Goal: Task Accomplishment & Management: Use online tool/utility

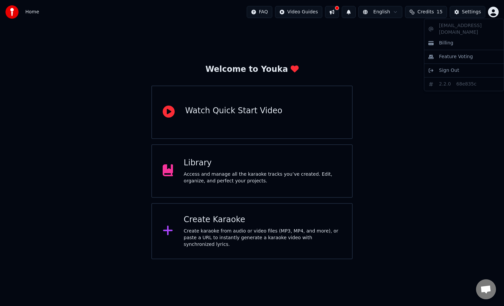
click at [495, 12] on html "Home FAQ Video Guides English Credits 15 Settings Welcome to Youka Watch Quick …" at bounding box center [252, 129] width 504 height 259
click at [391, 49] on html "Home FAQ Video Guides English Credits 15 Settings Welcome to Youka Watch Quick …" at bounding box center [252, 129] width 504 height 259
click at [430, 9] on span "Credits" at bounding box center [426, 12] width 16 height 7
click at [430, 13] on span "Credits" at bounding box center [426, 12] width 16 height 7
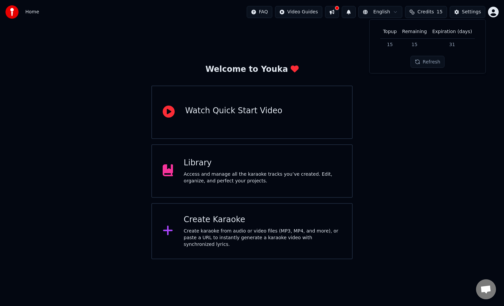
click at [430, 13] on span "Credits" at bounding box center [426, 12] width 16 height 7
click at [204, 235] on div "Create karaoke from audio or video files (MP3, MP4, and more), or paste a URL t…" at bounding box center [263, 237] width 158 height 20
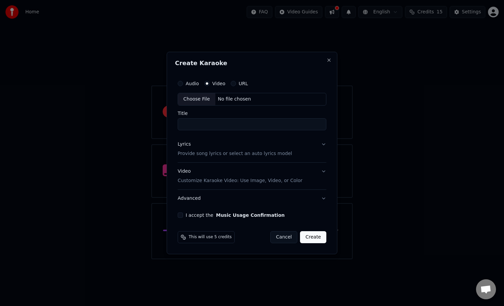
click at [199, 124] on input "Title" at bounding box center [252, 124] width 149 height 12
click at [194, 100] on div "Choose File" at bounding box center [196, 99] width 37 height 12
type input "**********"
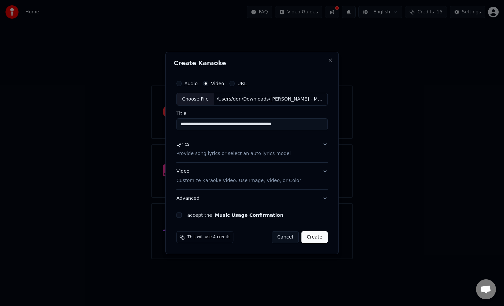
click at [326, 145] on button "Lyrics Provide song lyrics or select an auto lyrics model" at bounding box center [251, 148] width 151 height 27
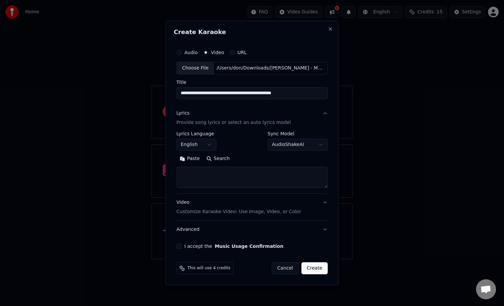
click at [188, 173] on textarea at bounding box center [251, 176] width 151 height 21
paste textarea "**********"
click at [279, 174] on textarea at bounding box center [251, 176] width 150 height 21
type textarea "**********"
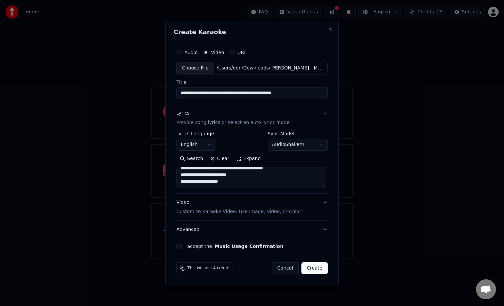
click at [325, 114] on button "Lyrics Provide song lyrics or select an auto lyrics model" at bounding box center [251, 117] width 151 height 27
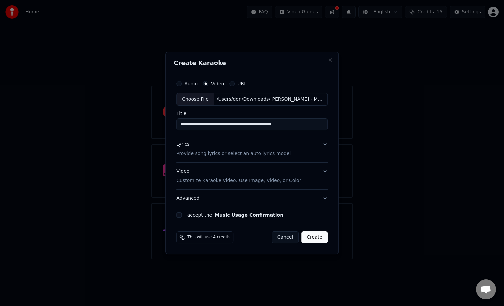
click at [326, 144] on button "Lyrics Provide song lyrics or select an auto lyrics model" at bounding box center [251, 148] width 151 height 27
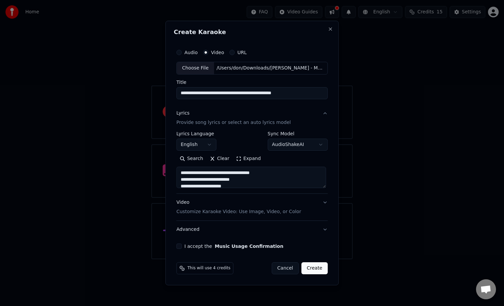
click at [326, 200] on button "Video Customize Karaoke Video: Use Image, Video, or Color" at bounding box center [251, 206] width 151 height 27
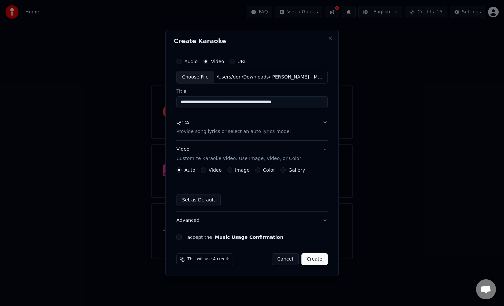
click at [323, 220] on button "Advanced" at bounding box center [251, 219] width 151 height 17
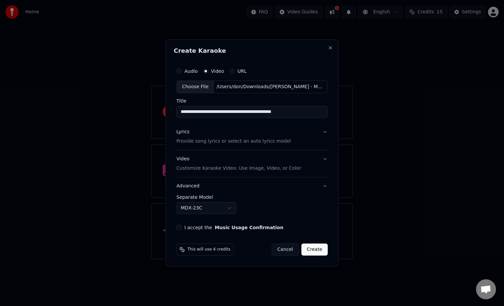
click at [324, 187] on button "Advanced" at bounding box center [251, 185] width 151 height 17
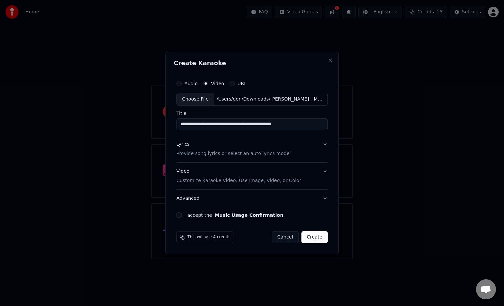
click at [324, 144] on button "Lyrics Provide song lyrics or select an auto lyrics model" at bounding box center [251, 148] width 151 height 27
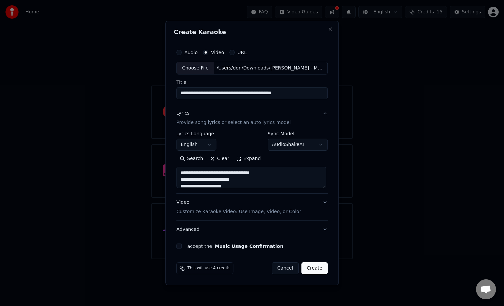
click at [325, 201] on button "Video Customize Karaoke Video: Use Image, Video, or Color" at bounding box center [251, 206] width 151 height 27
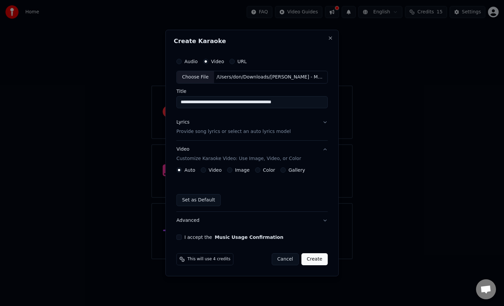
click at [324, 121] on button "Lyrics Provide song lyrics or select an auto lyrics model" at bounding box center [251, 126] width 151 height 27
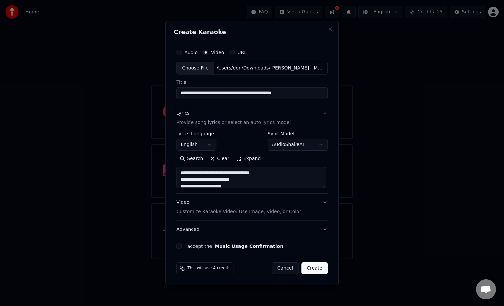
click at [324, 121] on button "Lyrics Provide song lyrics or select an auto lyrics model" at bounding box center [251, 117] width 151 height 27
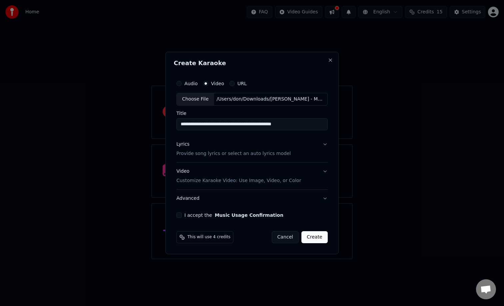
click at [325, 171] on button "Video Customize Karaoke Video: Use Image, Video, or Color" at bounding box center [251, 175] width 151 height 27
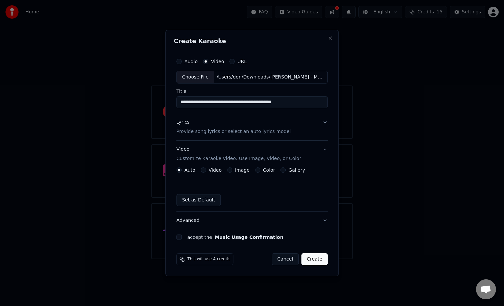
click at [325, 149] on button "Video Customize Karaoke Video: Use Image, Video, or Color" at bounding box center [251, 153] width 151 height 27
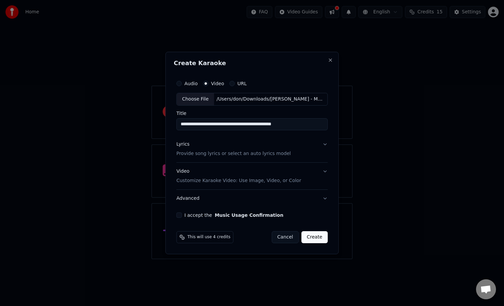
click at [325, 199] on button "Advanced" at bounding box center [251, 197] width 151 height 17
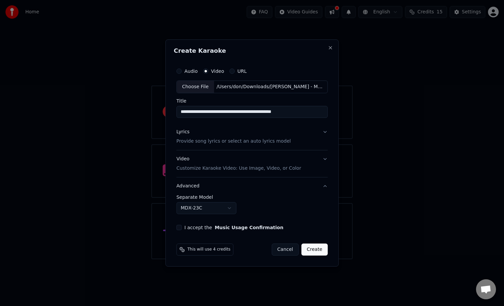
click at [325, 198] on label "Separate Model" at bounding box center [251, 196] width 151 height 5
click at [323, 184] on button "Advanced" at bounding box center [251, 185] width 151 height 17
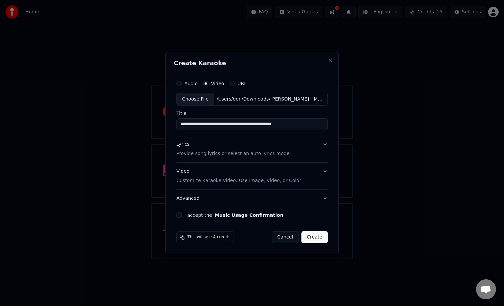
click at [182, 213] on button "I accept the Music Usage Confirmation" at bounding box center [178, 214] width 5 height 5
click at [306, 125] on input "**********" at bounding box center [251, 124] width 151 height 12
type input "**********"
click at [325, 144] on button "Lyrics Provide song lyrics or select an auto lyrics model" at bounding box center [251, 148] width 151 height 27
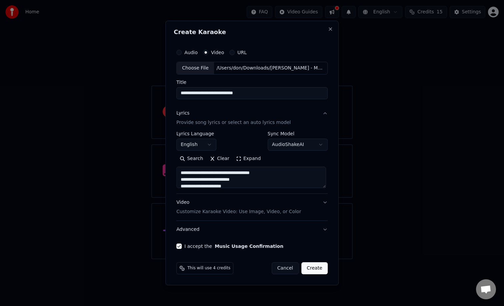
click at [298, 144] on body "**********" at bounding box center [252, 129] width 504 height 259
click at [325, 125] on body "**********" at bounding box center [252, 129] width 504 height 259
click at [324, 229] on button "Advanced" at bounding box center [251, 228] width 151 height 17
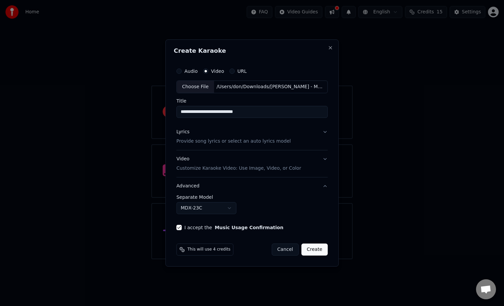
click at [326, 185] on button "Advanced" at bounding box center [251, 185] width 151 height 17
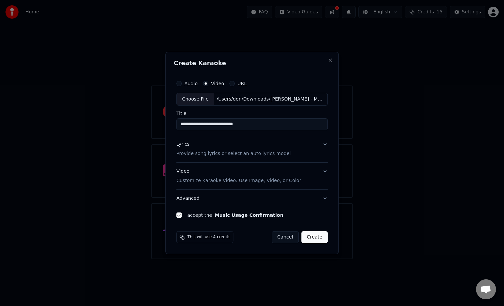
click at [326, 145] on button "Lyrics Provide song lyrics or select an auto lyrics model" at bounding box center [251, 148] width 151 height 27
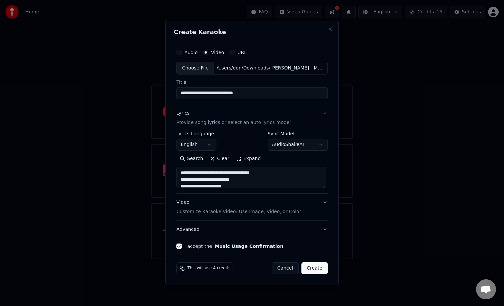
click at [308, 266] on button "Create" at bounding box center [315, 268] width 26 height 12
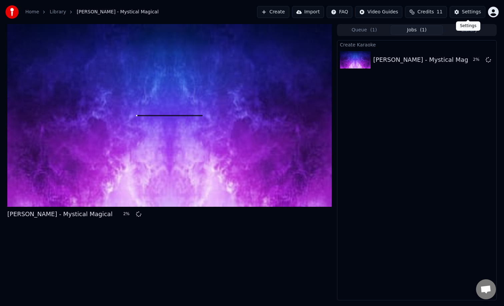
click at [473, 12] on div "Settings" at bounding box center [471, 12] width 19 height 7
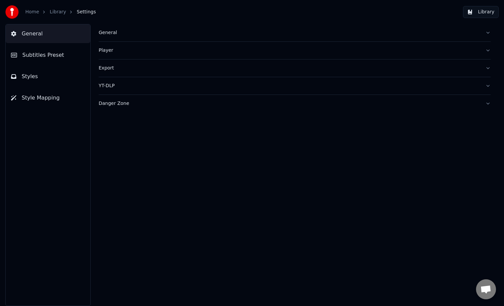
click at [65, 57] on button "Subtitles Preset" at bounding box center [48, 55] width 85 height 19
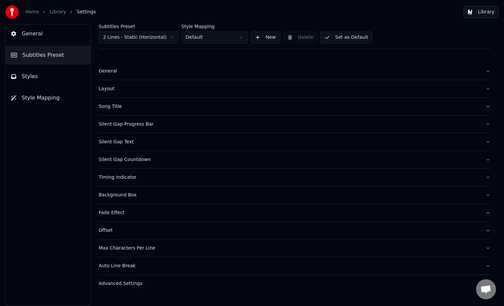
click at [128, 89] on div "Layout" at bounding box center [290, 88] width 382 height 7
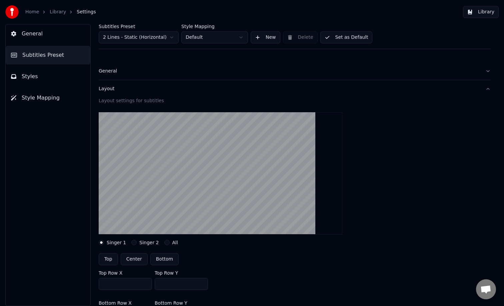
click at [128, 89] on div "Layout" at bounding box center [290, 88] width 382 height 7
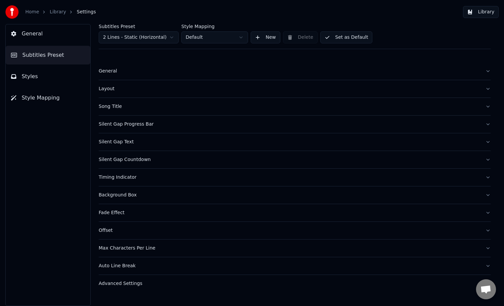
click at [127, 124] on div "Silent Gap Progress Bar" at bounding box center [290, 124] width 382 height 7
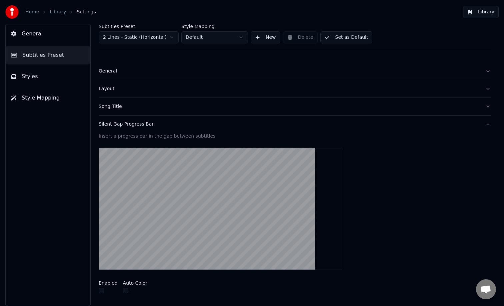
click at [132, 122] on div "Silent Gap Progress Bar" at bounding box center [290, 124] width 382 height 7
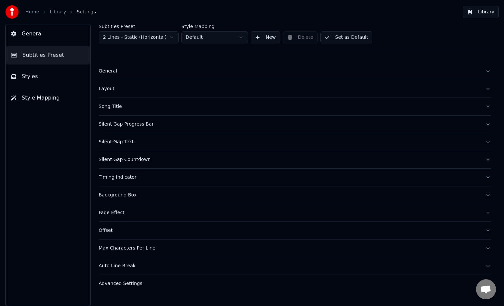
click at [143, 141] on div "Silent Gap Text" at bounding box center [290, 141] width 382 height 7
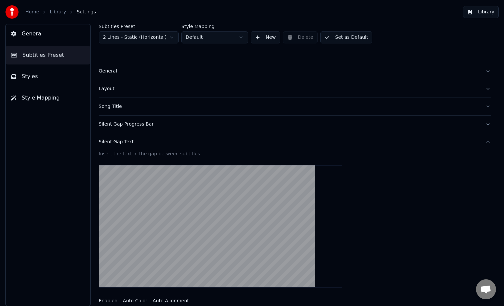
click at [143, 141] on div "Silent Gap Text" at bounding box center [290, 141] width 382 height 7
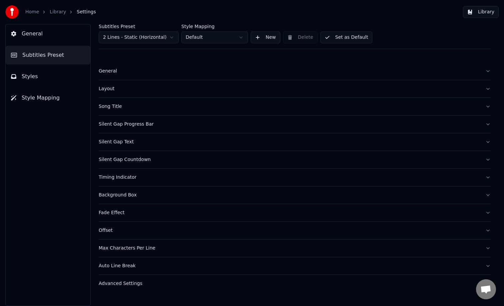
click at [155, 121] on div "Silent Gap Progress Bar" at bounding box center [290, 124] width 382 height 7
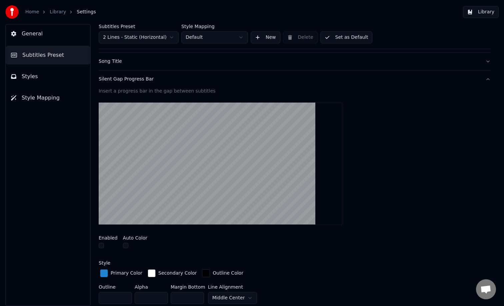
scroll to position [44, 0]
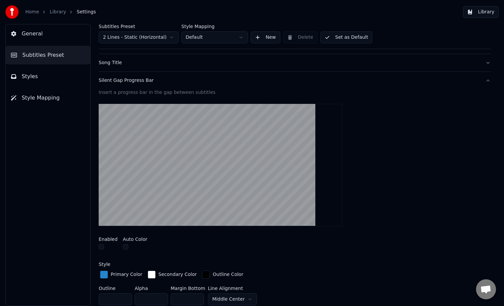
click at [144, 80] on div "Silent Gap Progress Bar" at bounding box center [290, 80] width 382 height 7
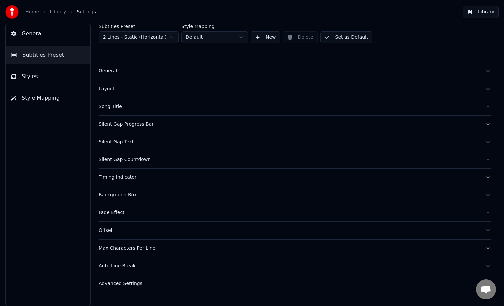
click at [137, 159] on div "Silent Gap Countdown" at bounding box center [290, 159] width 382 height 7
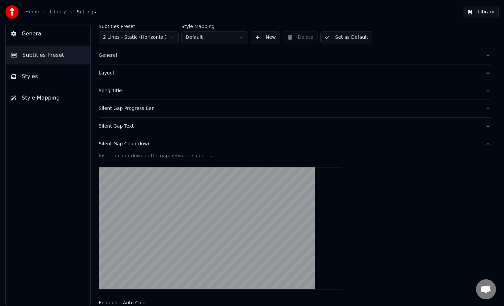
scroll to position [5, 0]
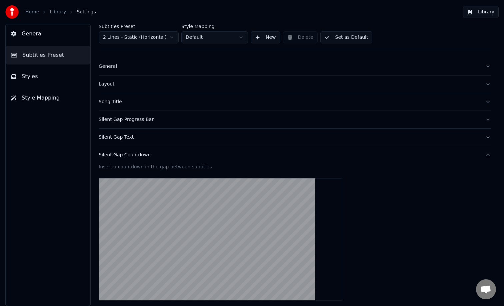
click at [140, 156] on div "Silent Gap Countdown" at bounding box center [290, 154] width 382 height 7
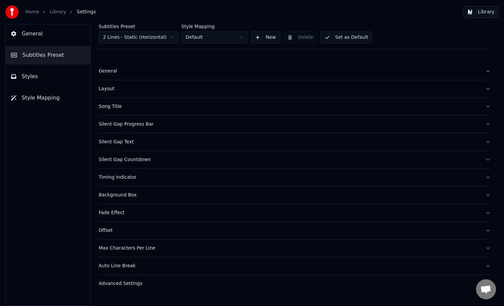
click at [36, 33] on span "General" at bounding box center [32, 34] width 21 height 8
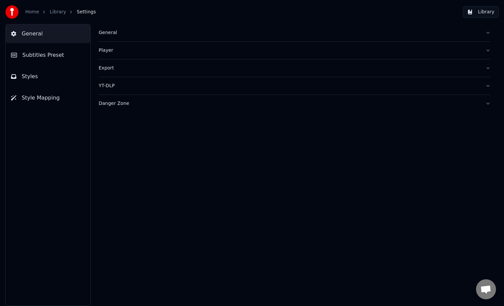
click at [37, 12] on link "Home" at bounding box center [32, 12] width 14 height 7
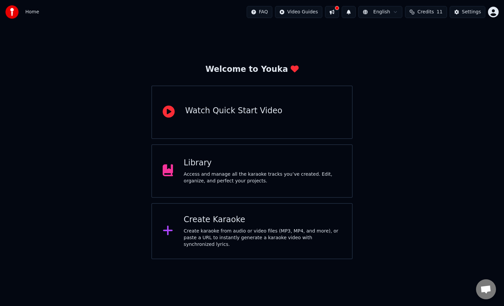
click at [337, 11] on button at bounding box center [332, 12] width 14 height 12
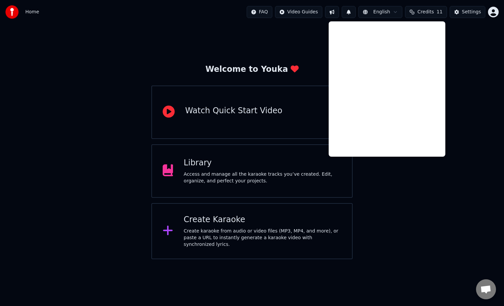
click at [276, 45] on div "Welcome to Youka Watch Quick Start Video Library Access and manage all the kara…" at bounding box center [252, 141] width 504 height 235
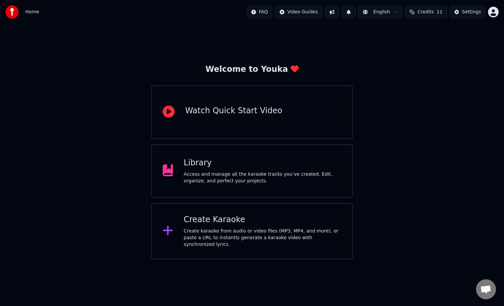
click at [217, 216] on div "Create Karaoke" at bounding box center [263, 219] width 158 height 11
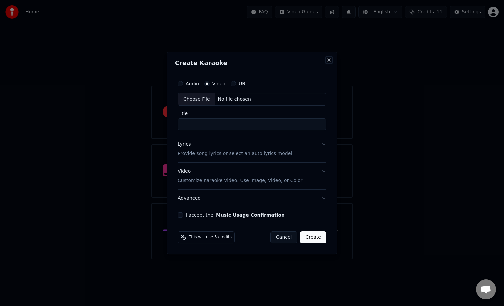
click at [328, 60] on button "Close" at bounding box center [329, 59] width 5 height 5
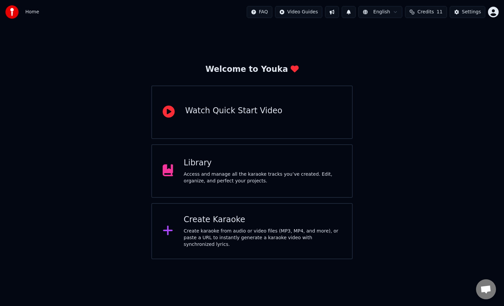
click at [221, 178] on div "Access and manage all the karaoke tracks you’ve created. Edit, organize, and pe…" at bounding box center [263, 177] width 158 height 13
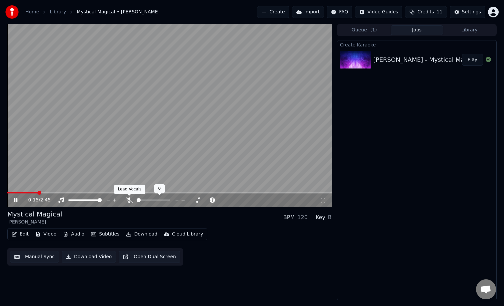
click at [130, 201] on icon at bounding box center [129, 199] width 7 height 5
click at [130, 200] on icon at bounding box center [129, 199] width 7 height 5
click at [16, 198] on icon at bounding box center [15, 200] width 3 height 4
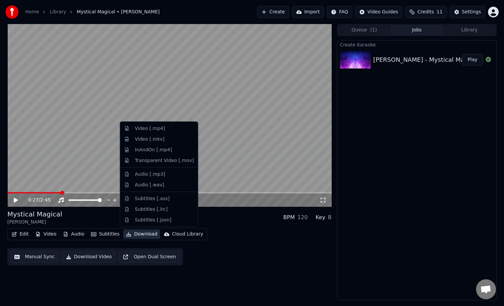
click at [140, 233] on button "Download" at bounding box center [141, 233] width 37 height 9
click at [166, 150] on div "InAndOn [.mp4]" at bounding box center [153, 149] width 37 height 7
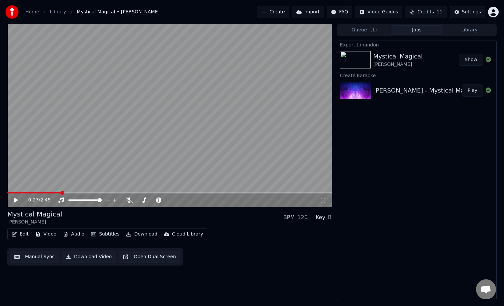
click at [476, 60] on button "Show" at bounding box center [471, 60] width 24 height 12
click at [280, 12] on button "Create" at bounding box center [273, 12] width 32 height 12
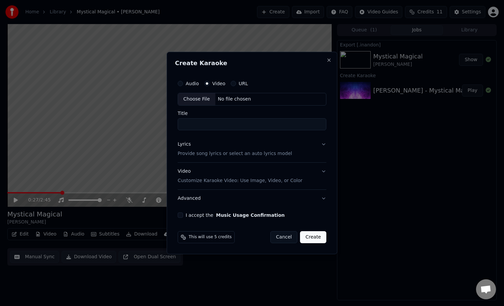
click at [208, 81] on div "Video" at bounding box center [214, 83] width 21 height 5
click at [208, 85] on button "Video" at bounding box center [206, 83] width 5 height 5
click at [195, 103] on div "Choose File" at bounding box center [196, 99] width 37 height 12
type input "********"
click at [325, 144] on button "Lyrics Provide song lyrics or select an auto lyrics model" at bounding box center [252, 148] width 149 height 27
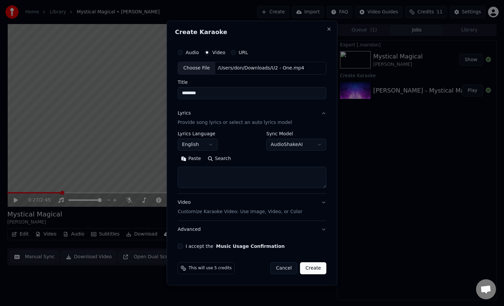
click at [206, 184] on textarea at bounding box center [252, 176] width 149 height 21
paste textarea "**********"
type textarea "**********"
click at [322, 203] on button "Video Customize Karaoke Video: Use Image, Video, or Color" at bounding box center [252, 206] width 149 height 27
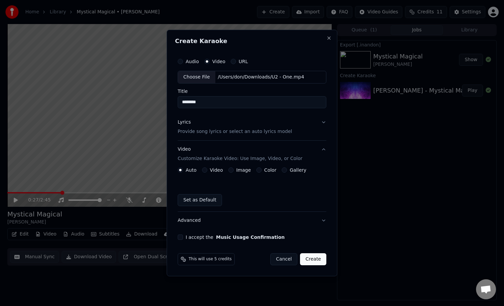
click at [323, 123] on button "Lyrics Provide song lyrics or select an auto lyrics model" at bounding box center [252, 126] width 149 height 27
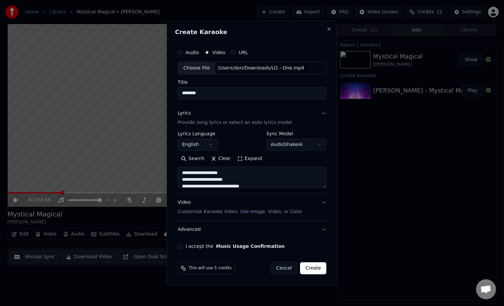
click at [248, 159] on button "Expand" at bounding box center [249, 158] width 31 height 11
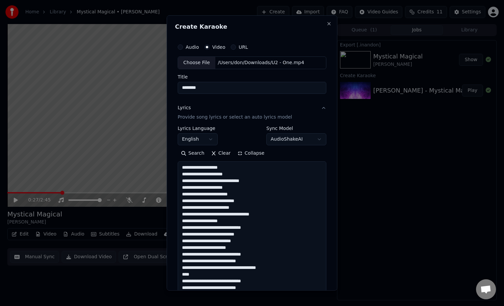
click at [230, 168] on textarea at bounding box center [252, 290] width 149 height 259
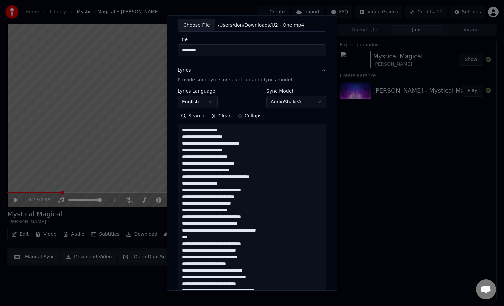
scroll to position [0, 0]
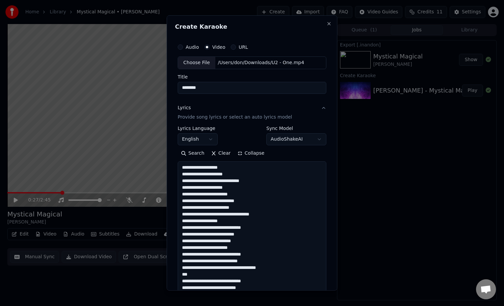
type textarea "**********"
click at [324, 108] on button "Lyrics Provide song lyrics or select an auto lyrics model" at bounding box center [252, 112] width 149 height 27
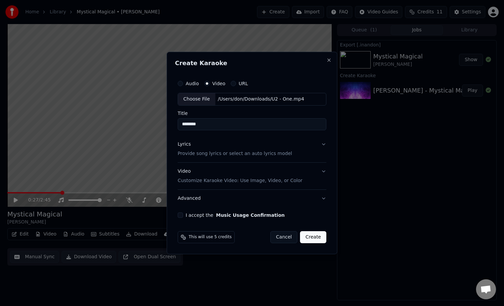
click at [181, 215] on button "I accept the Music Usage Confirmation" at bounding box center [180, 214] width 5 height 5
click at [312, 236] on button "Create" at bounding box center [313, 237] width 26 height 12
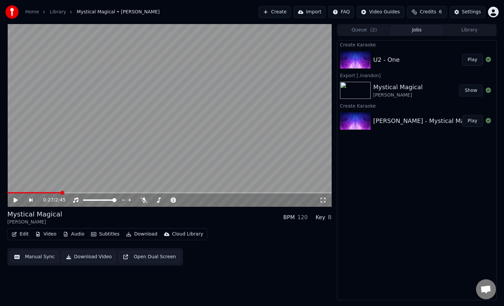
click at [400, 61] on div "U2 - One" at bounding box center [418, 59] width 89 height 9
click at [474, 59] on button "Play" at bounding box center [472, 60] width 21 height 12
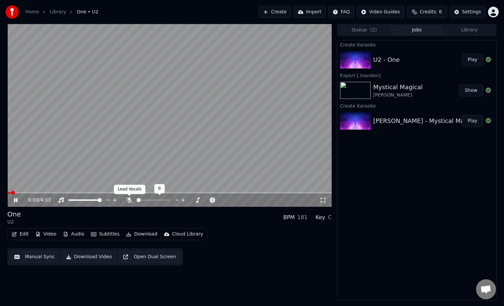
click at [129, 199] on icon at bounding box center [129, 199] width 7 height 5
click at [129, 199] on icon at bounding box center [129, 199] width 4 height 5
click at [75, 199] on span at bounding box center [84, 199] width 33 height 1
click at [46, 192] on span at bounding box center [169, 192] width 325 height 1
click at [127, 200] on icon at bounding box center [129, 199] width 7 height 5
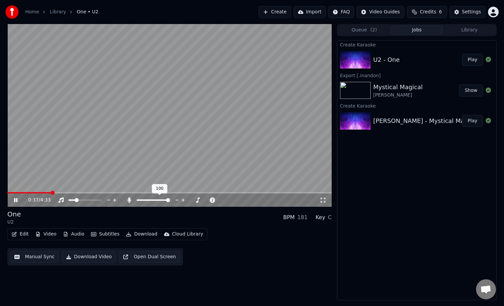
click at [127, 199] on icon at bounding box center [129, 199] width 7 height 5
click at [175, 95] on video at bounding box center [169, 115] width 325 height 182
click at [366, 60] on img at bounding box center [355, 59] width 31 height 17
click at [136, 232] on button "Download" at bounding box center [141, 233] width 37 height 9
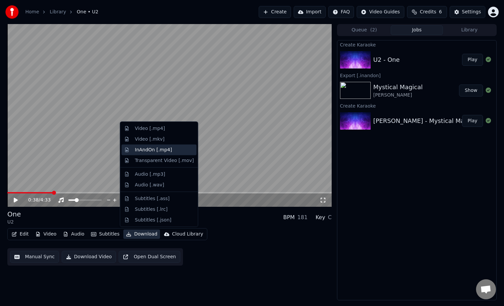
click at [151, 150] on div "InAndOn [.mp4]" at bounding box center [153, 149] width 37 height 7
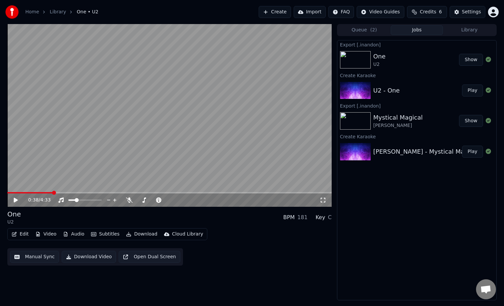
click at [477, 56] on button "Show" at bounding box center [471, 60] width 24 height 12
click at [472, 61] on button "Show" at bounding box center [471, 60] width 24 height 12
click at [15, 203] on div "0:38 / 4:33" at bounding box center [169, 199] width 325 height 13
click at [14, 201] on icon at bounding box center [16, 199] width 4 height 5
click at [129, 204] on div "0:42 / 4:33" at bounding box center [169, 199] width 325 height 13
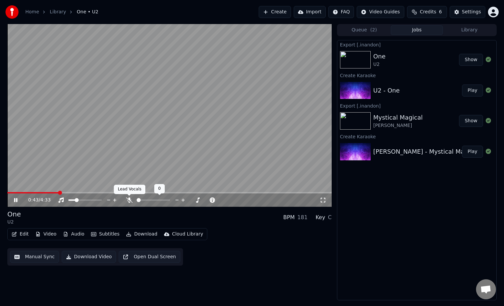
click at [129, 200] on icon at bounding box center [129, 199] width 7 height 5
click at [129, 200] on icon at bounding box center [129, 199] width 4 height 5
click at [9, 198] on div "0:44 / 4:33" at bounding box center [169, 199] width 325 height 13
click at [13, 201] on icon at bounding box center [21, 199] width 16 height 5
